Goal: Go to known website: Access a specific website the user already knows

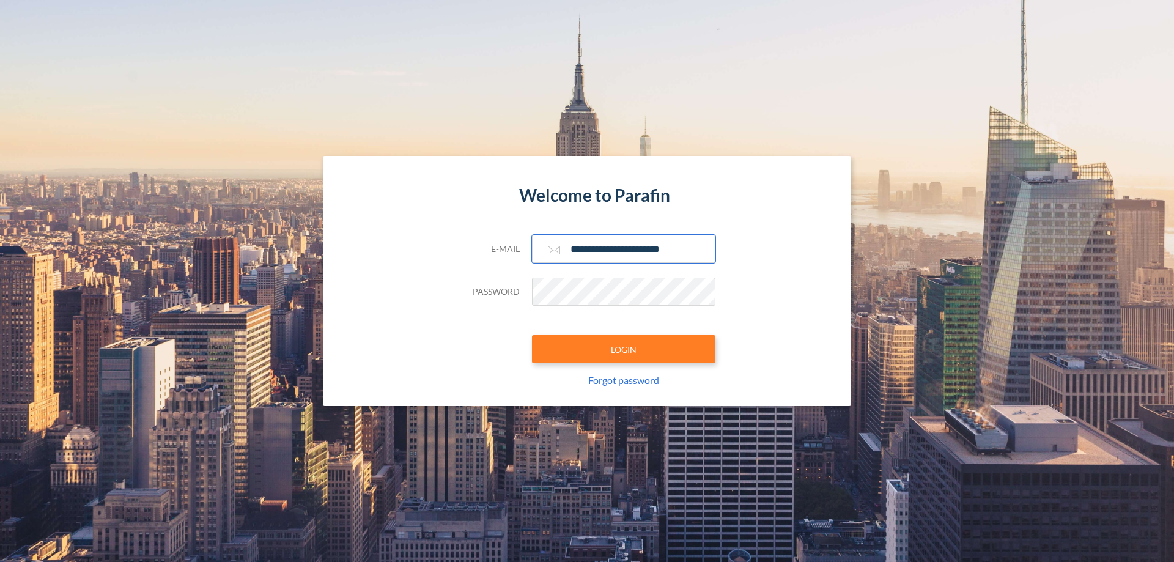
type input "**********"
click at [624, 349] on button "LOGIN" at bounding box center [623, 349] width 183 height 28
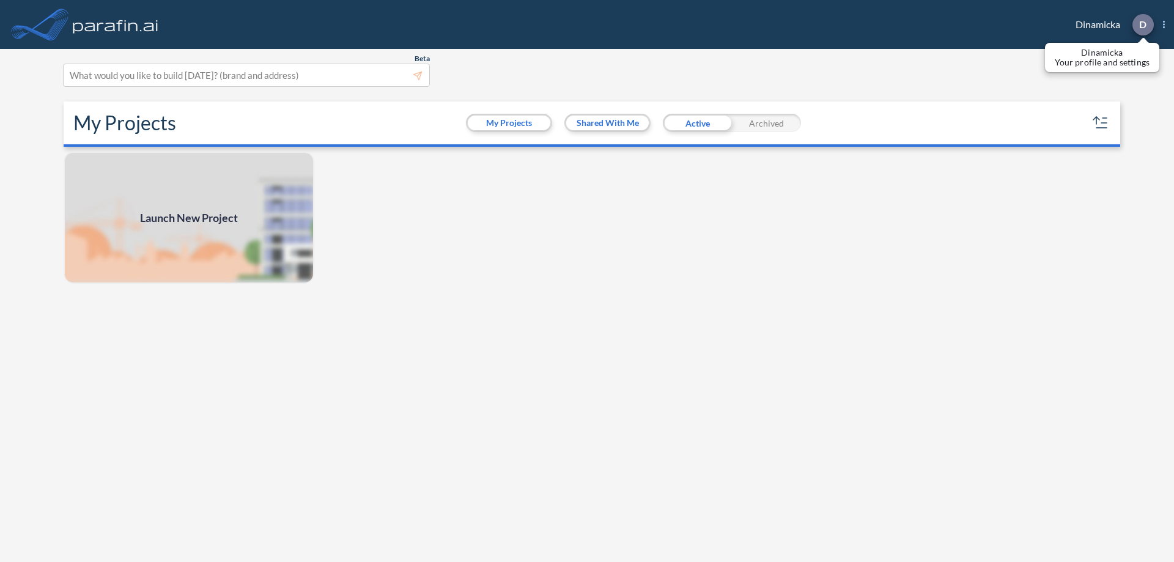
click at [1142, 24] on p "D" at bounding box center [1142, 24] width 7 height 11
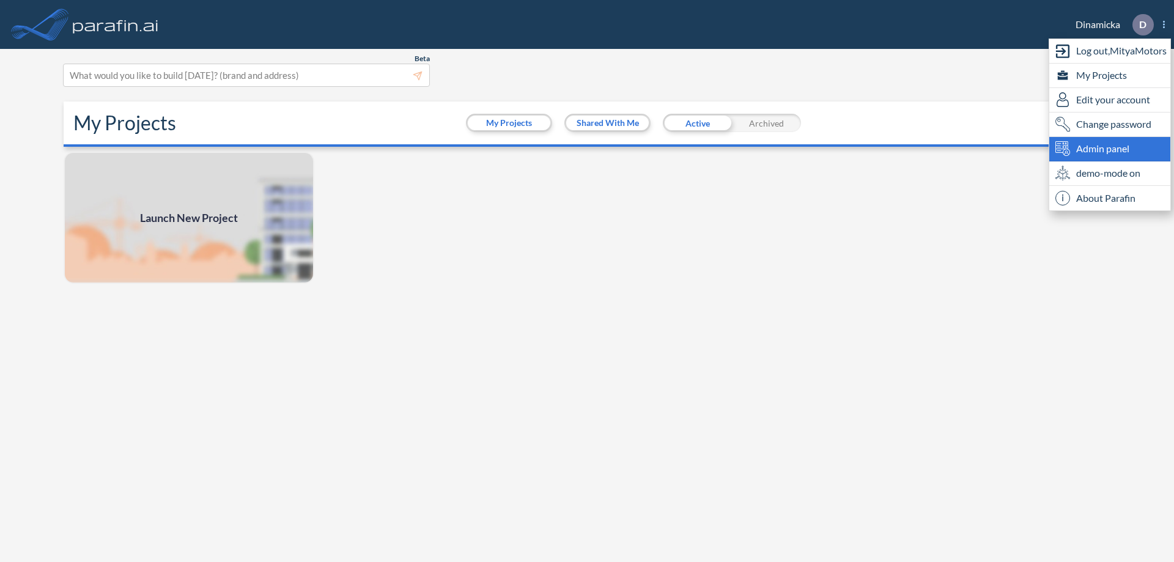
click at [1110, 149] on span "Admin panel" at bounding box center [1102, 148] width 53 height 15
